Goal: Task Accomplishment & Management: Manage account settings

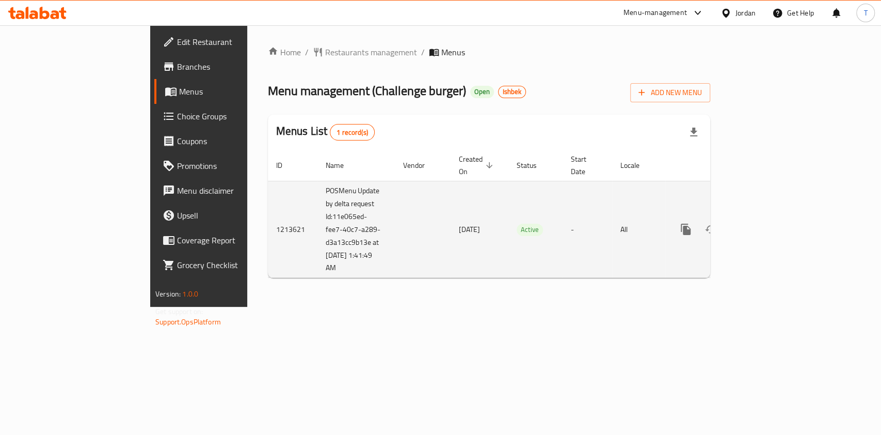
click at [773, 217] on div "enhanced table" at bounding box center [722, 229] width 99 height 25
click at [766, 223] on icon "enhanced table" at bounding box center [760, 229] width 12 height 12
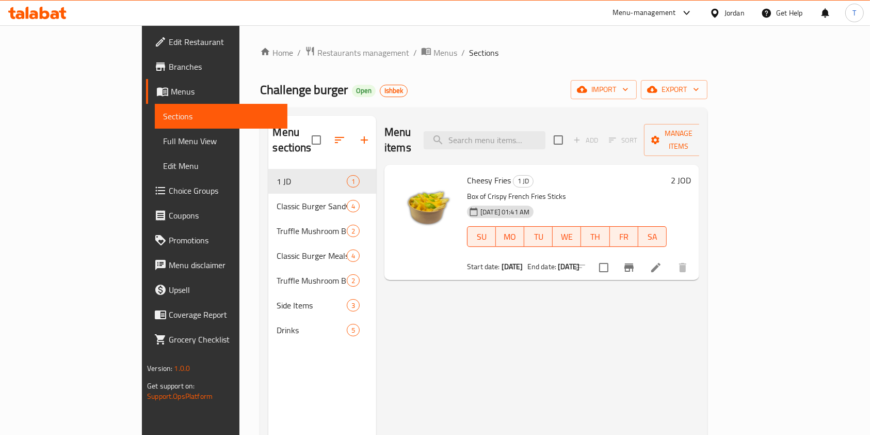
click at [631, 12] on div "Menu-management" at bounding box center [644, 13] width 63 height 12
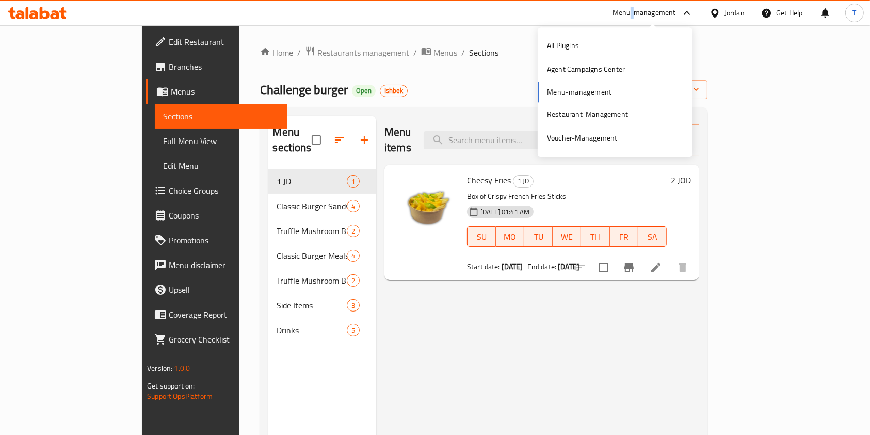
click at [631, 12] on div "Menu-management" at bounding box center [644, 13] width 63 height 12
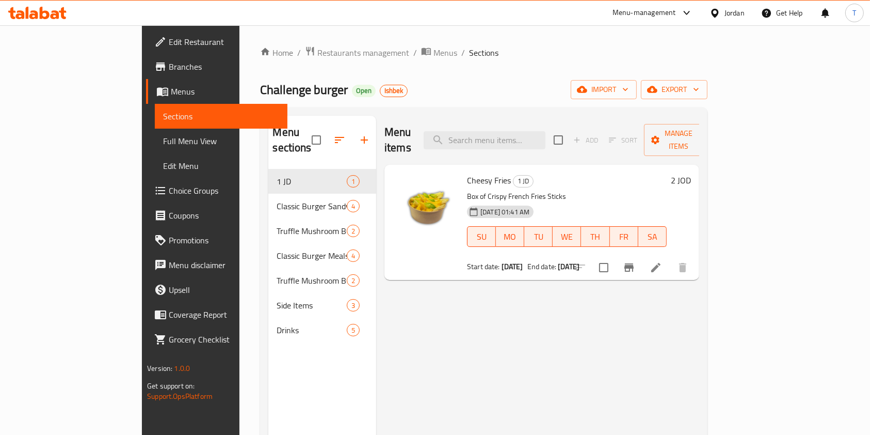
click at [655, 8] on div "Menu-management" at bounding box center [644, 13] width 63 height 12
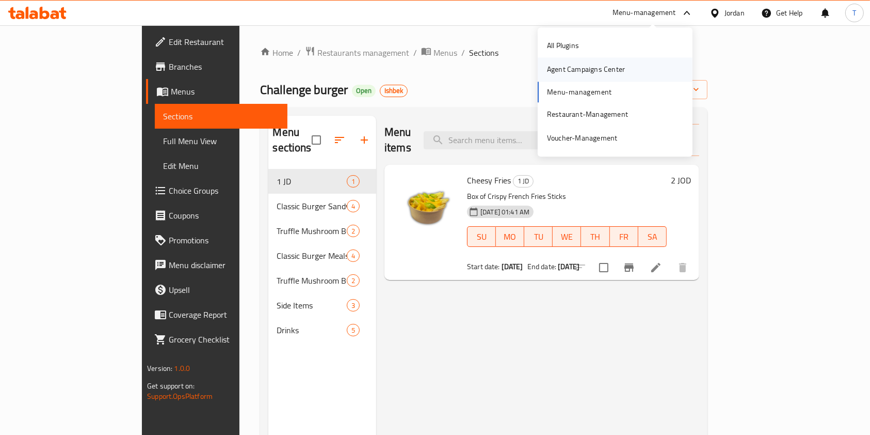
click at [618, 71] on div "Agent Campaigns Center" at bounding box center [586, 69] width 78 height 11
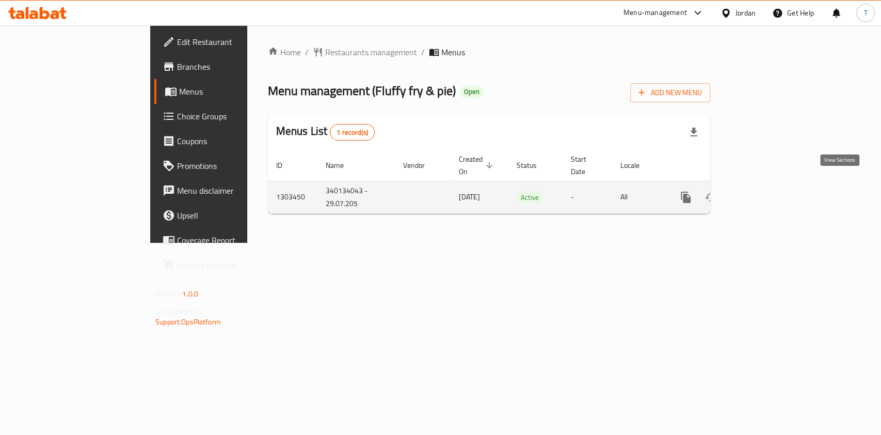
click at [766, 191] on icon "enhanced table" at bounding box center [760, 197] width 12 height 12
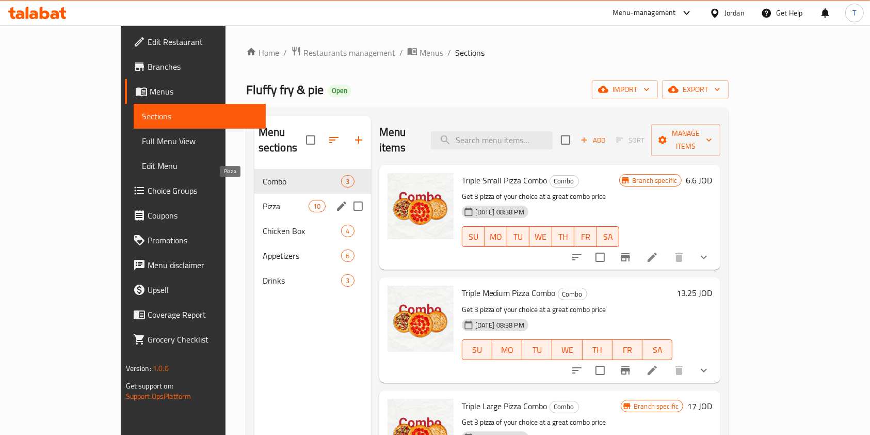
click at [263, 200] on span "Pizza" at bounding box center [286, 206] width 46 height 12
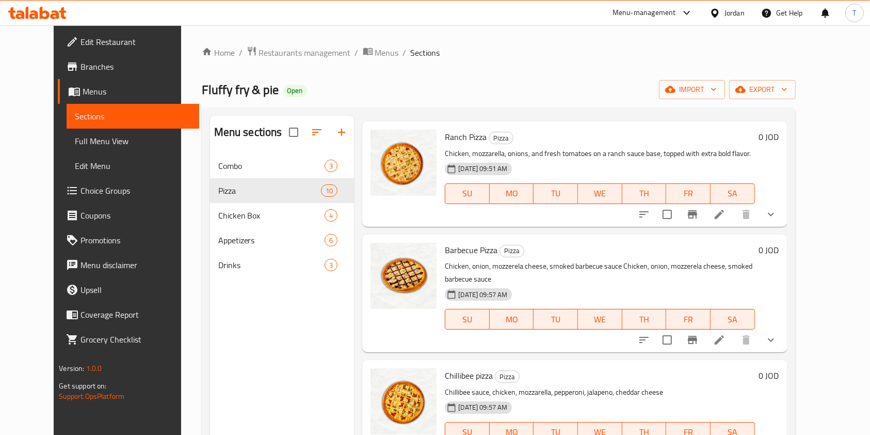
scroll to position [158, 0]
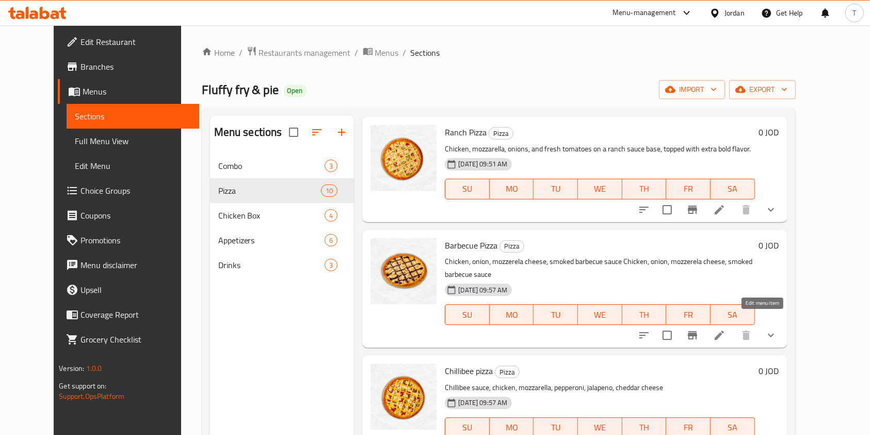
click at [726, 329] on icon at bounding box center [719, 335] width 12 height 12
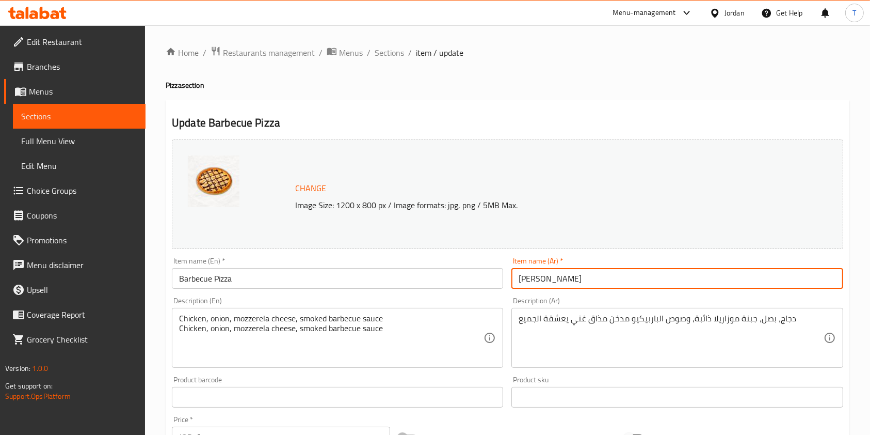
click at [540, 277] on input "[PERSON_NAME]" at bounding box center [676, 278] width 331 height 21
type input "ب"
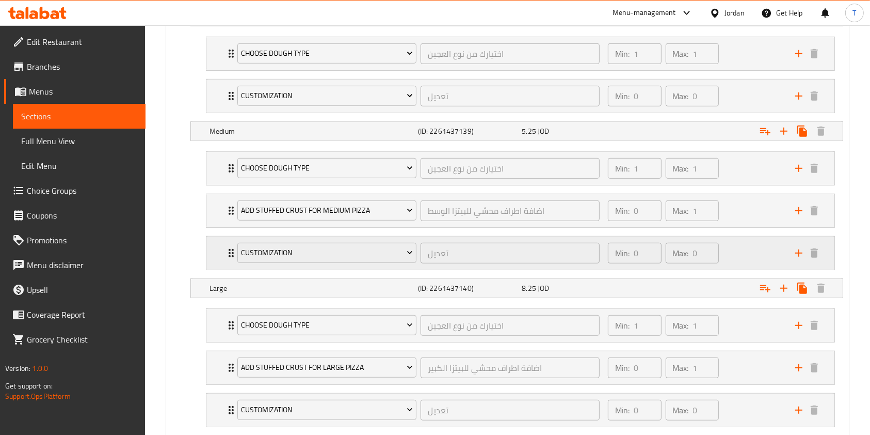
scroll to position [700, 0]
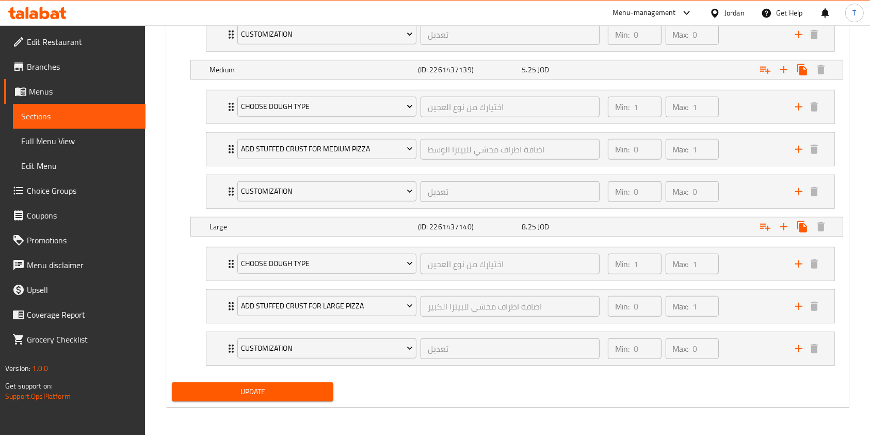
type input "[PERSON_NAME]"
click at [281, 386] on span "Update" at bounding box center [252, 391] width 145 height 13
